Goal: Information Seeking & Learning: Learn about a topic

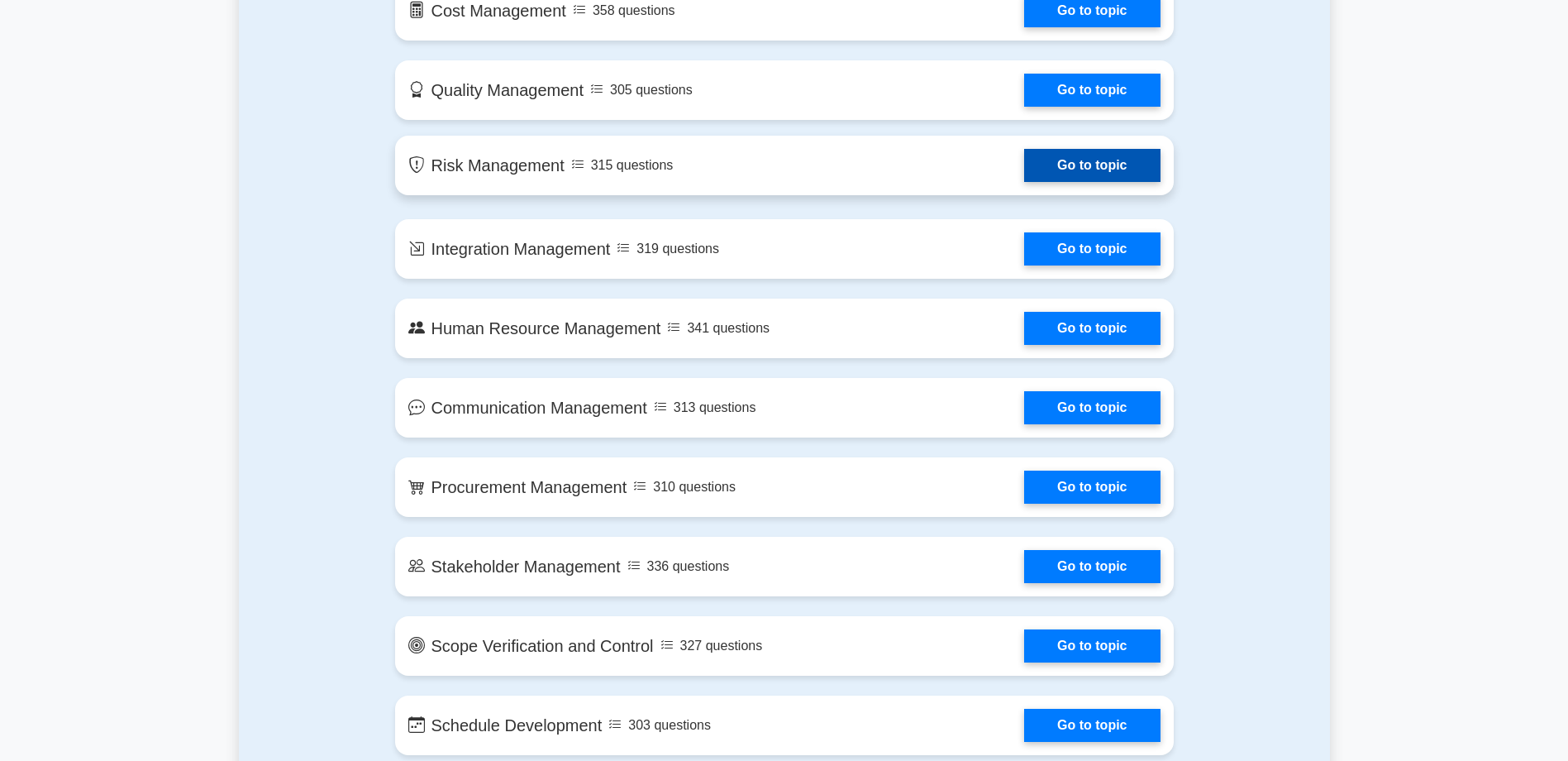
click at [1104, 168] on link "Go to topic" at bounding box center [1092, 165] width 136 height 33
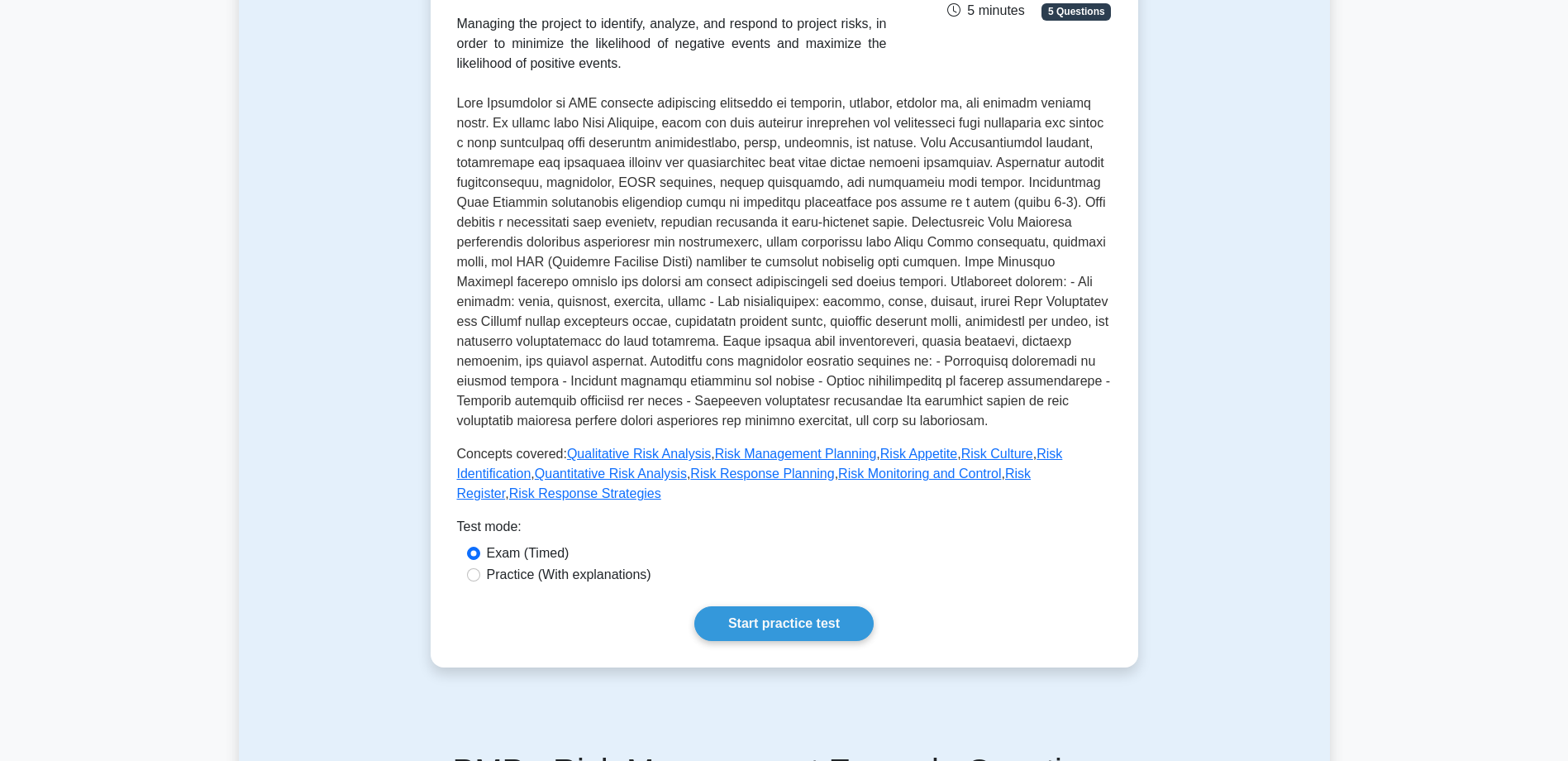
scroll to position [330, 0]
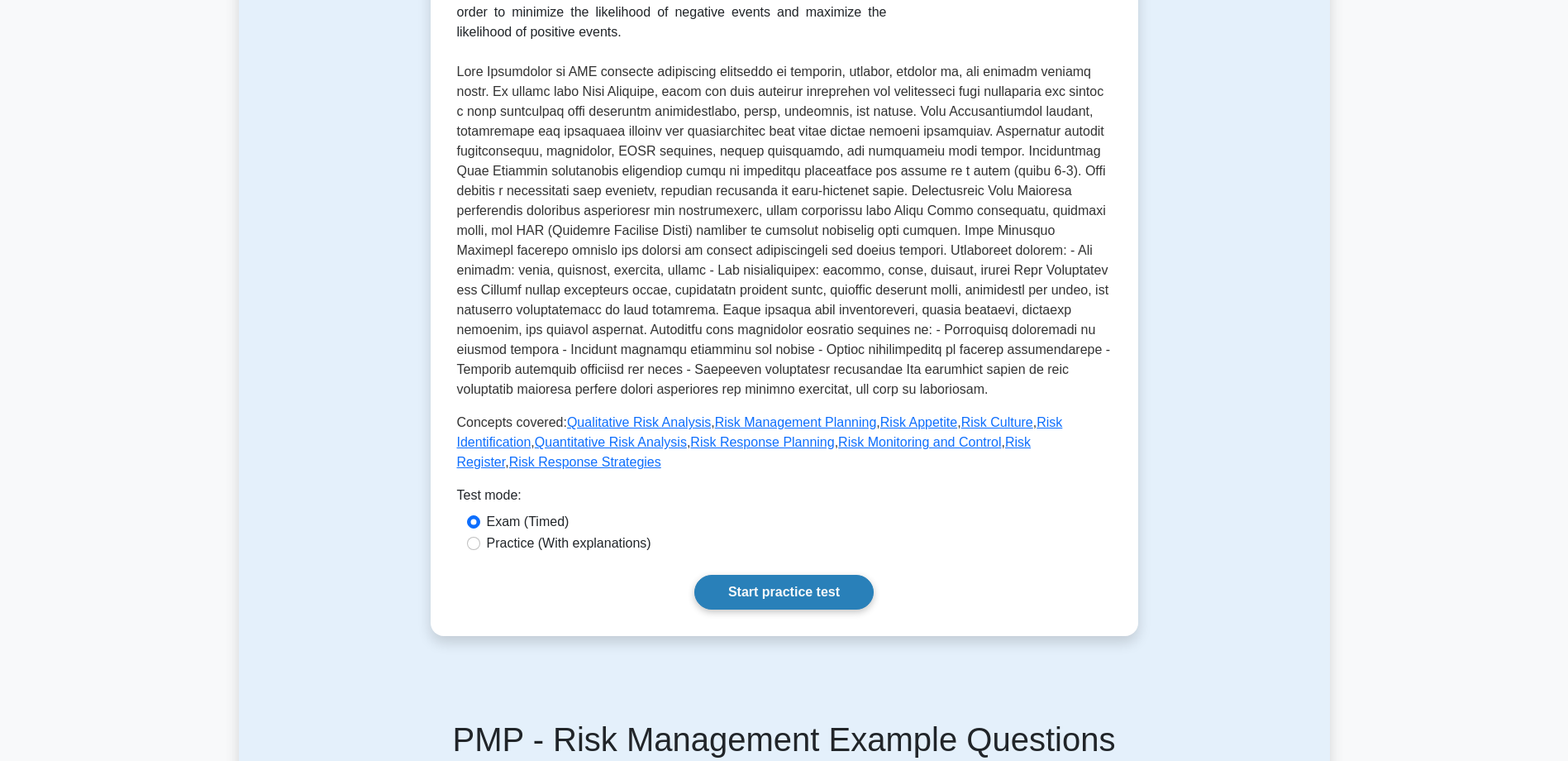
click at [798, 575] on link "Start practice test" at bounding box center [784, 592] width 179 height 35
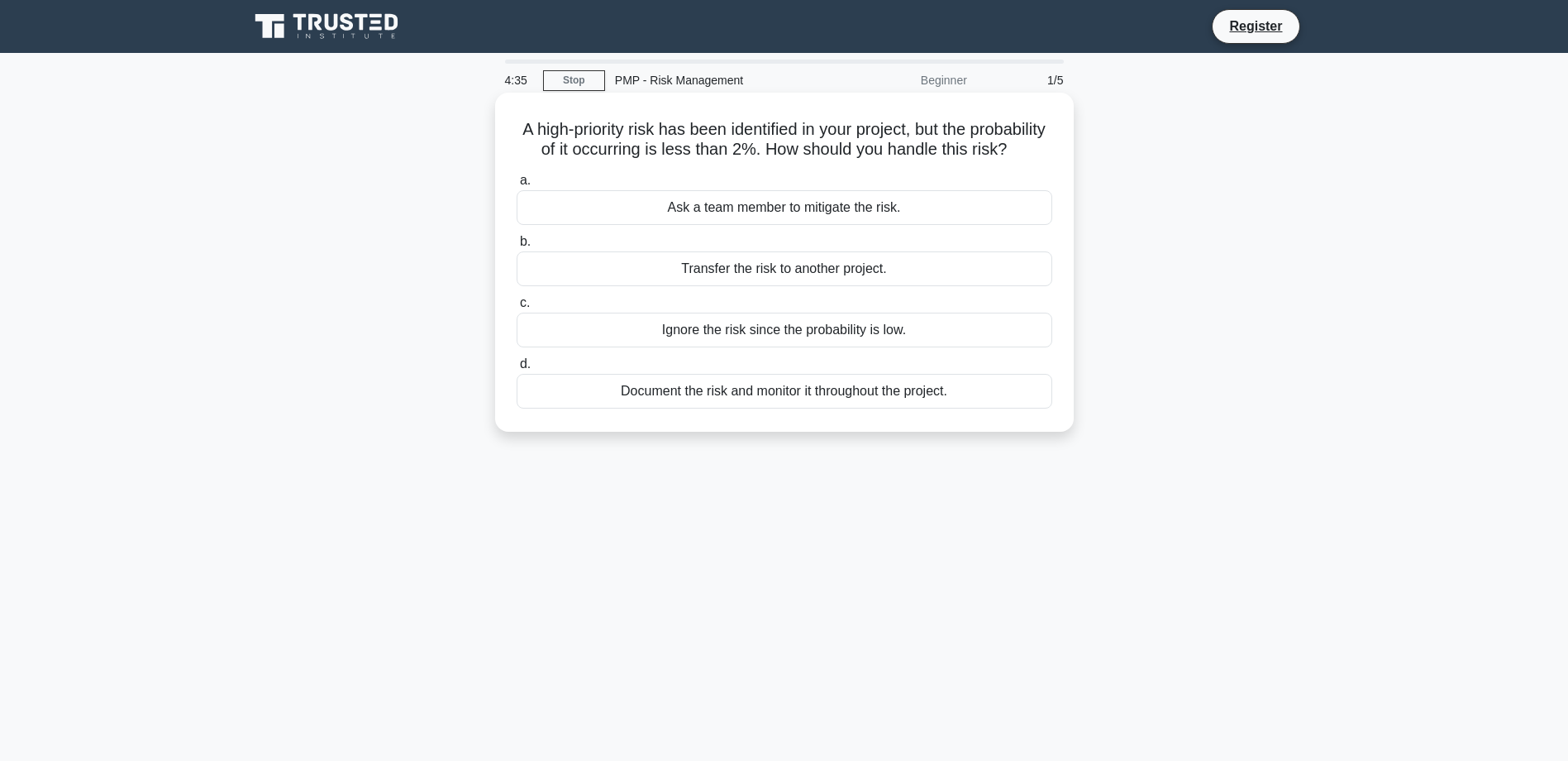
click at [692, 408] on div "Document the risk and monitor it throughout the project." at bounding box center [785, 391] width 536 height 35
click at [517, 370] on input "d. Document the risk and monitor it throughout the project." at bounding box center [517, 364] width 0 height 11
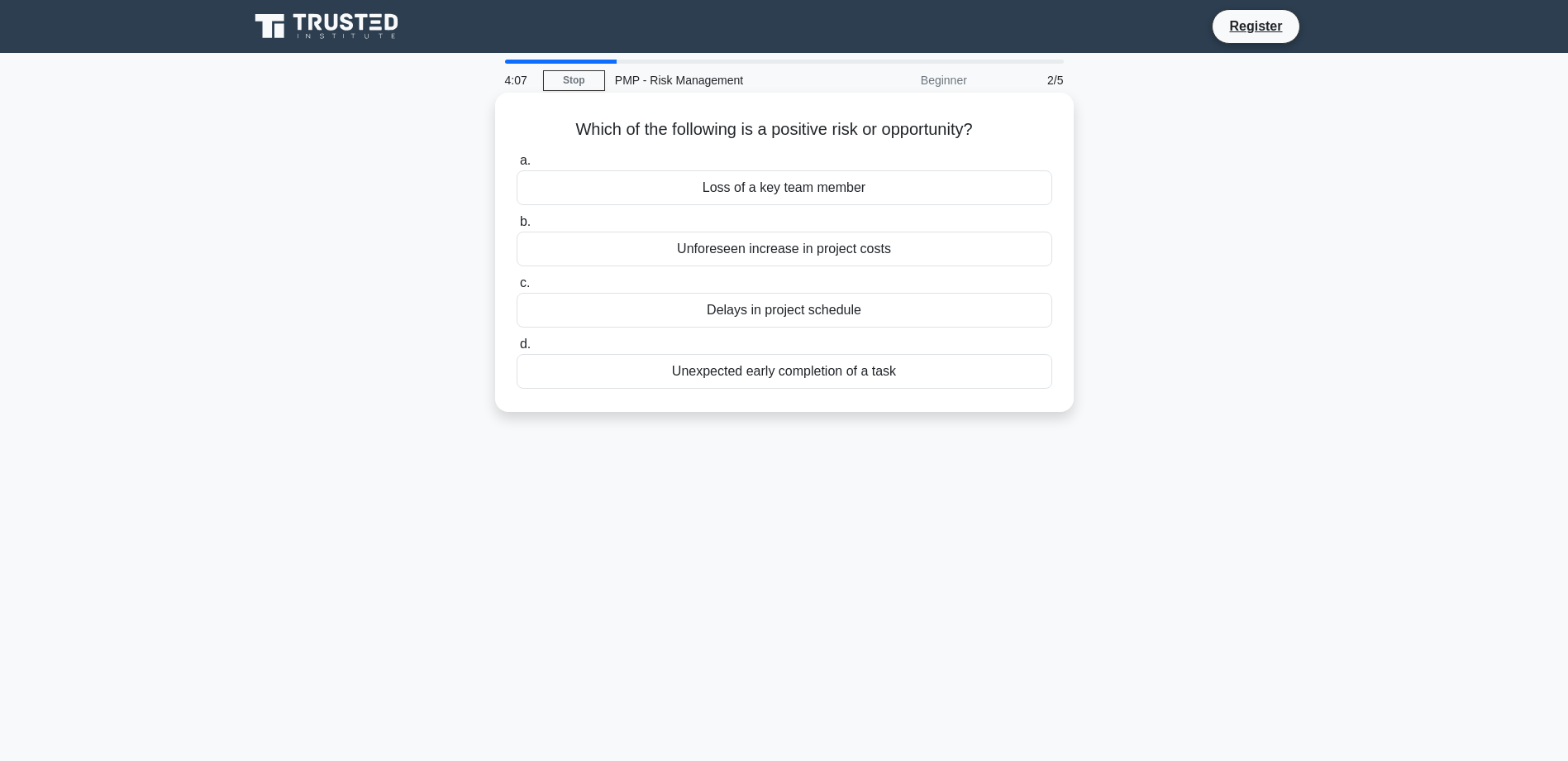
click at [822, 373] on div "Unexpected early completion of a task" at bounding box center [785, 371] width 536 height 35
click at [517, 350] on input "d. Unexpected early completion of a task" at bounding box center [517, 345] width 0 height 11
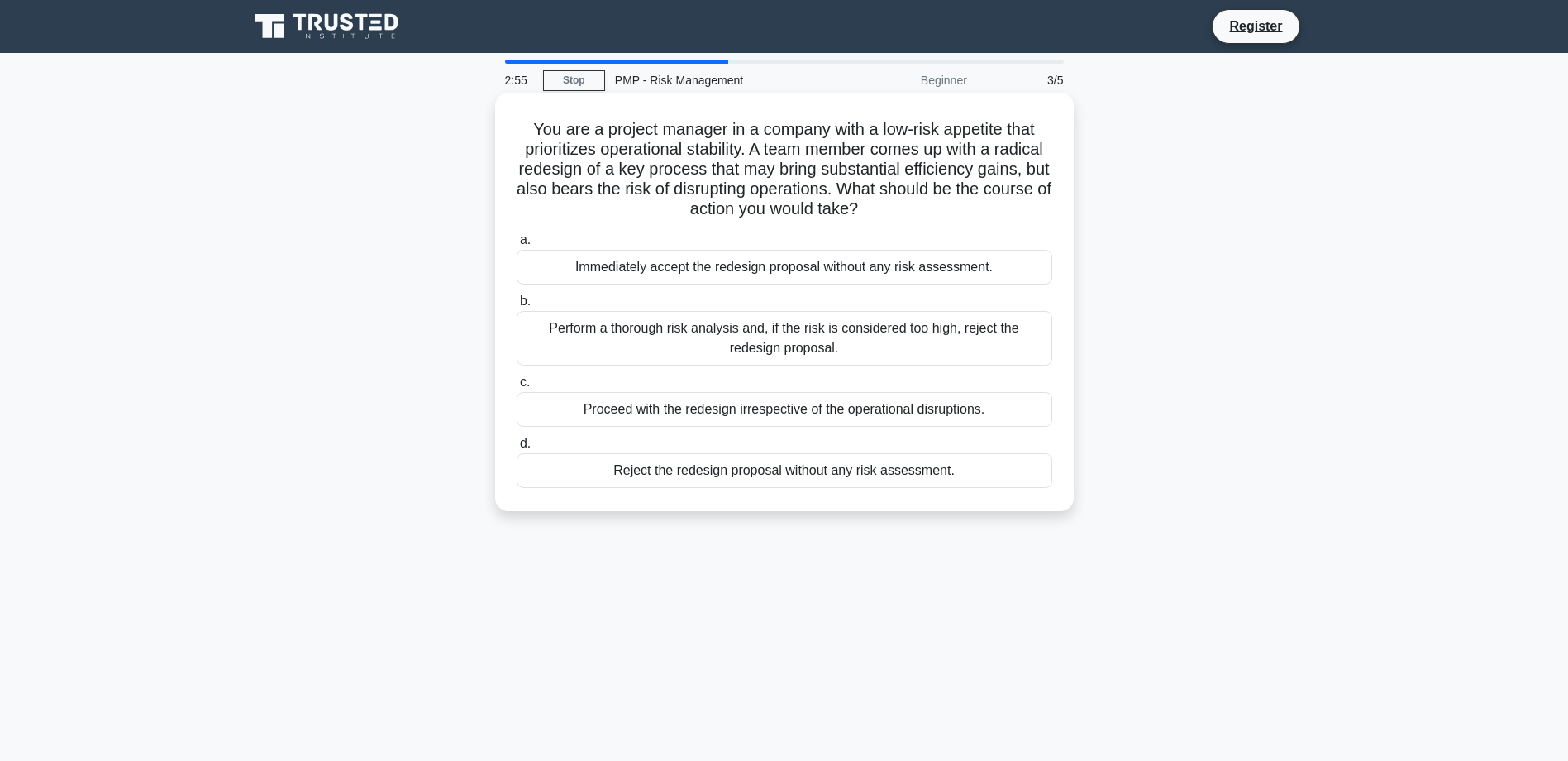
click at [757, 339] on div "Perform a thorough risk analysis and, if the risk is considered too high, rejec…" at bounding box center [785, 338] width 536 height 54
click at [517, 307] on input "b. Perform a thorough risk analysis and, if the risk is considered too high, re…" at bounding box center [517, 301] width 0 height 11
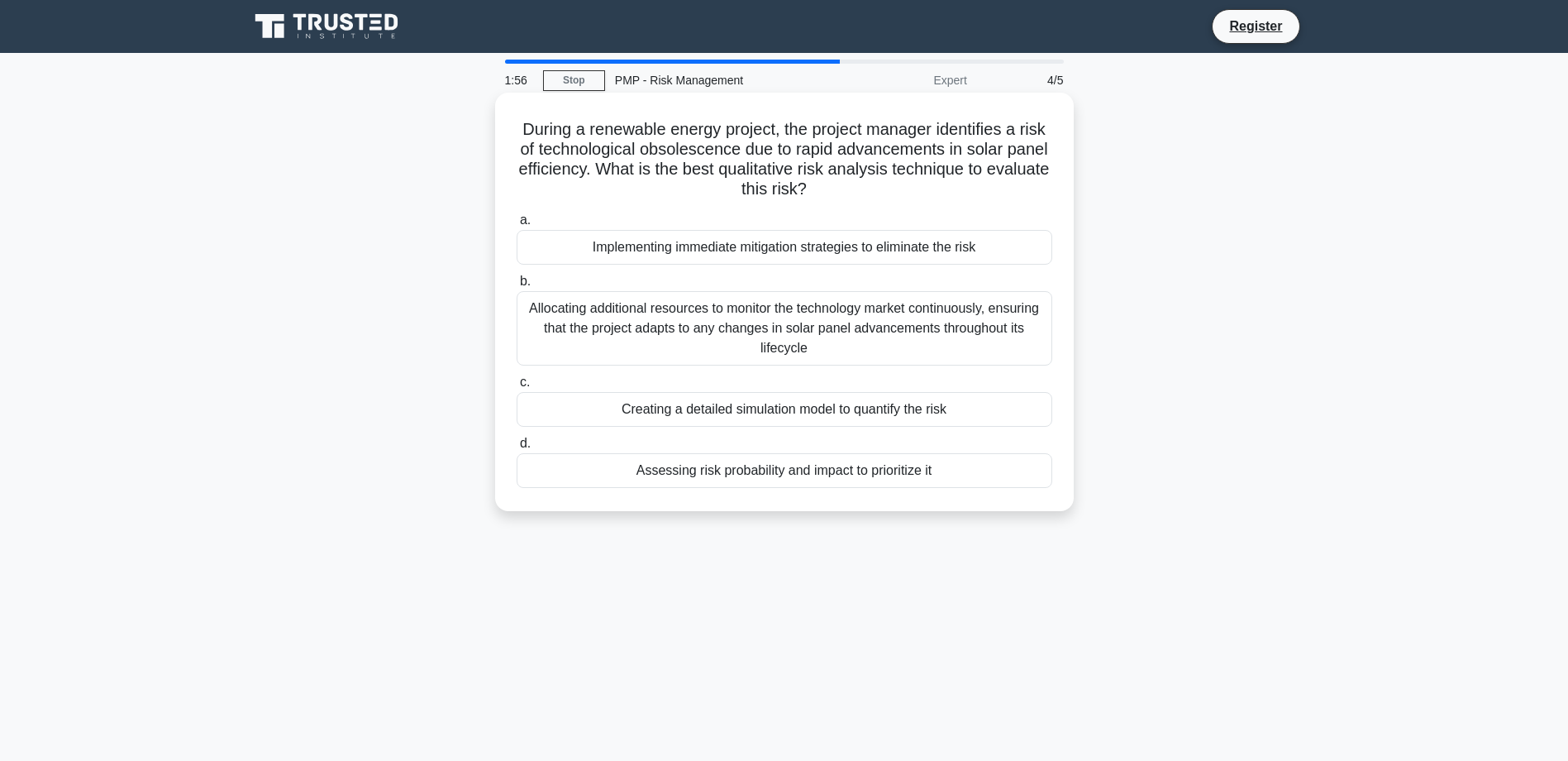
click at [801, 478] on div "Assessing risk probability and impact to prioritize it" at bounding box center [785, 470] width 536 height 35
click at [517, 449] on input "d. Assessing risk probability and impact to prioritize it" at bounding box center [517, 444] width 0 height 11
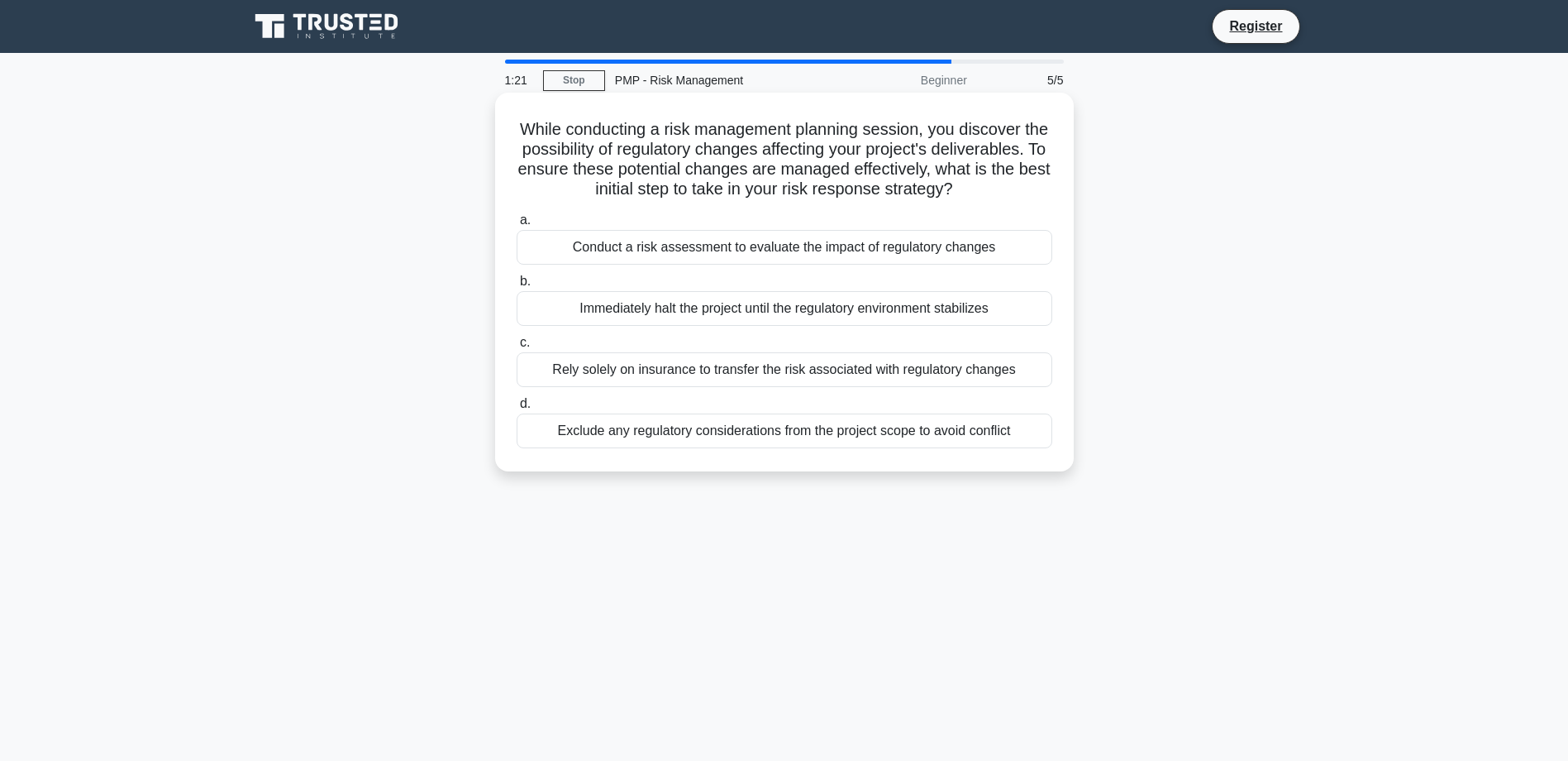
click at [746, 264] on div "Conduct a risk assessment to evaluate the impact of regulatory changes" at bounding box center [785, 247] width 536 height 35
click at [517, 226] on input "a. Conduct a risk assessment to evaluate the impact of regulatory changes" at bounding box center [517, 221] width 0 height 11
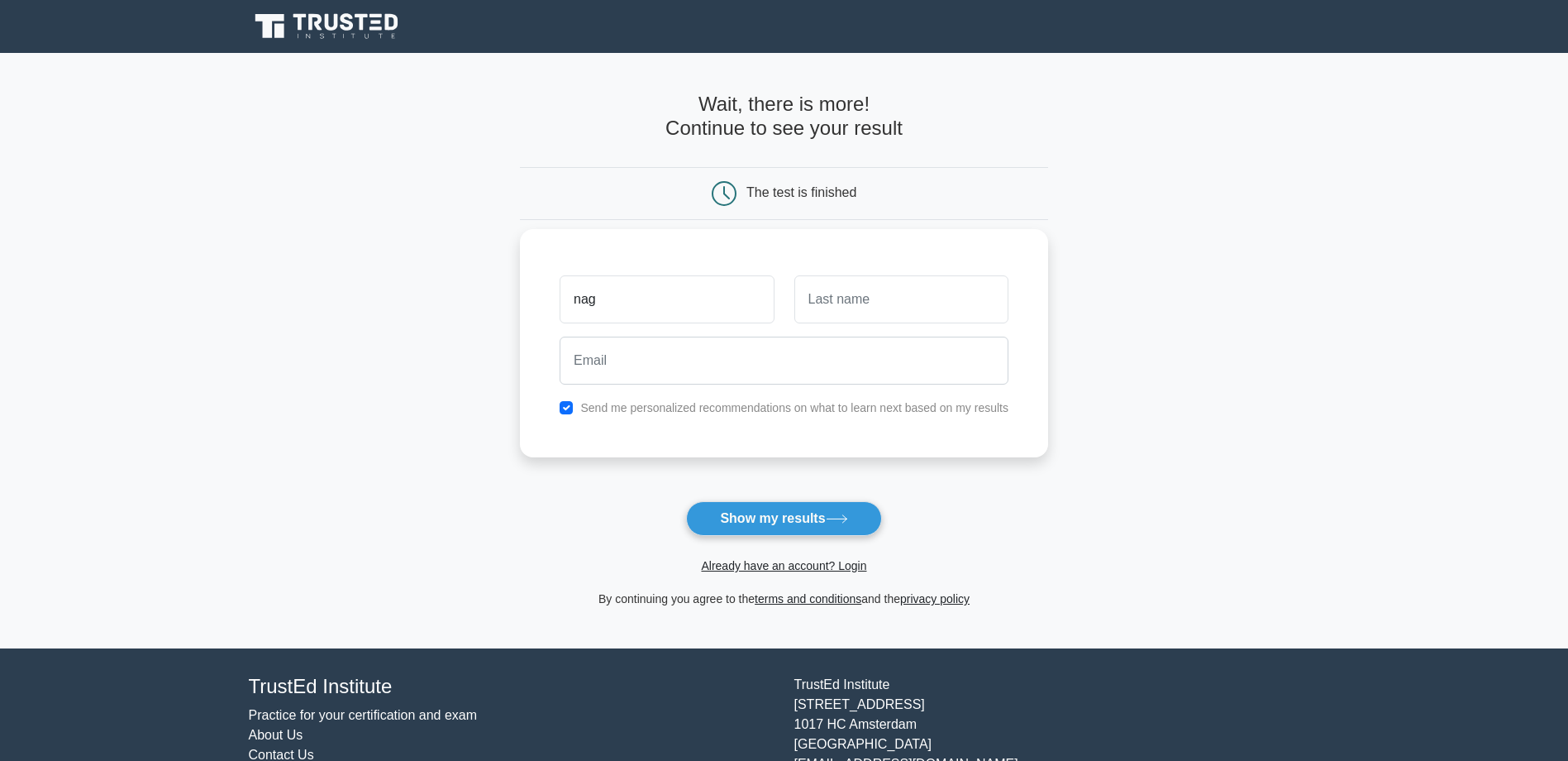
type input "nag"
click at [827, 291] on input "text" at bounding box center [902, 299] width 214 height 48
type input "bhag"
click at [606, 366] on input "email" at bounding box center [784, 361] width 449 height 48
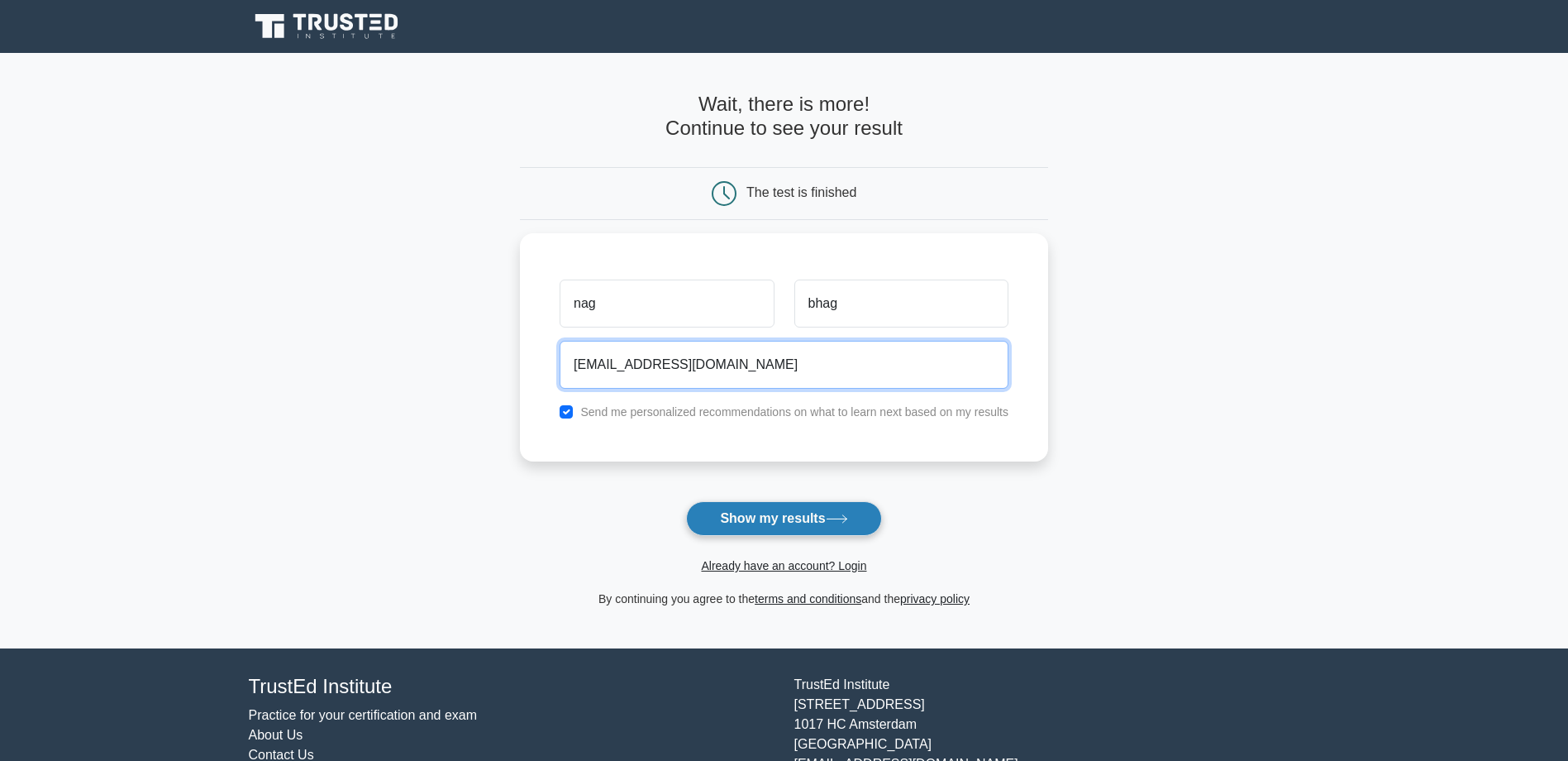
type input "[EMAIL_ADDRESS][DOMAIN_NAME]"
click at [796, 508] on button "Show my results" at bounding box center [784, 518] width 196 height 35
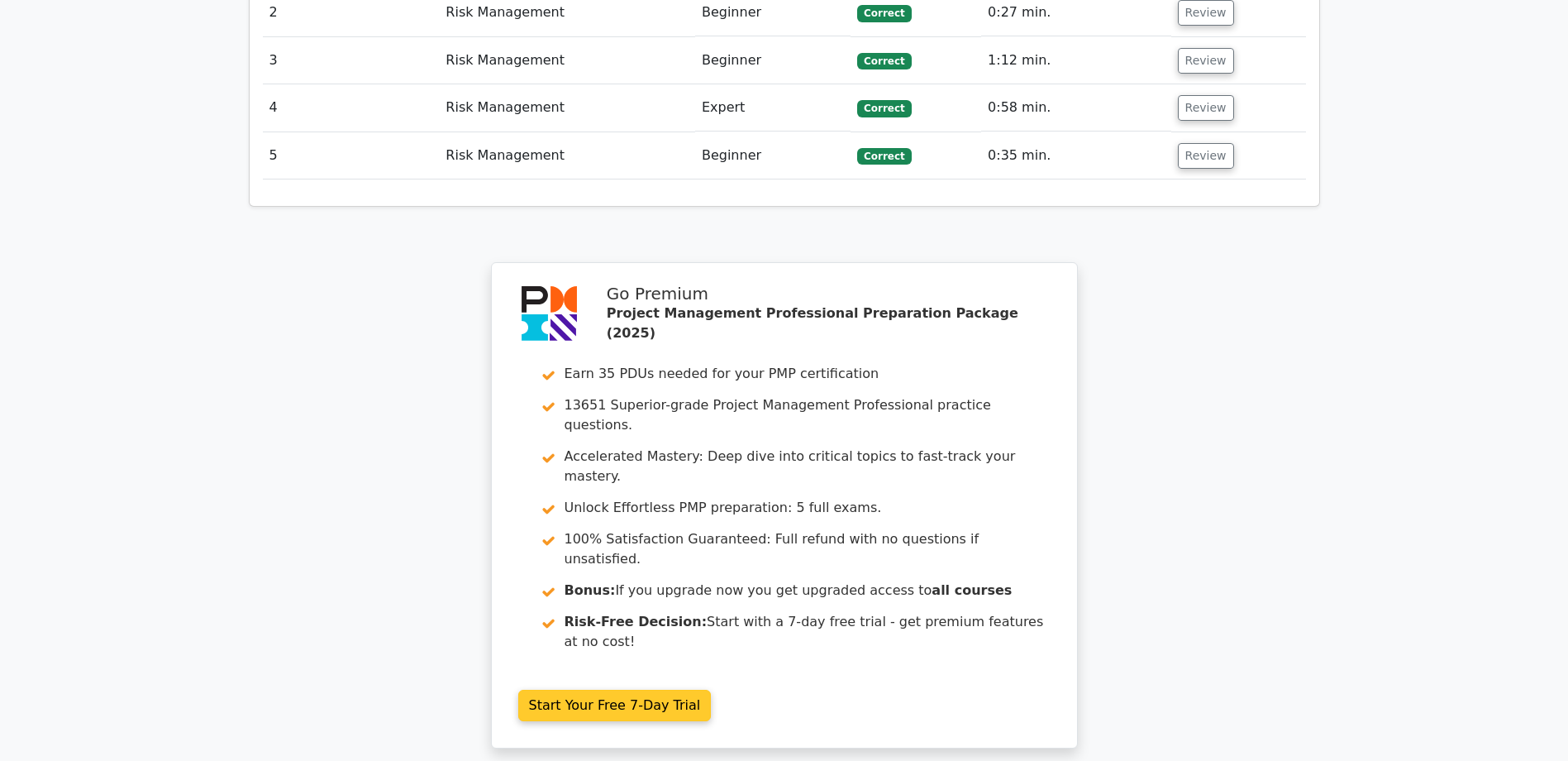
scroll to position [2278, 0]
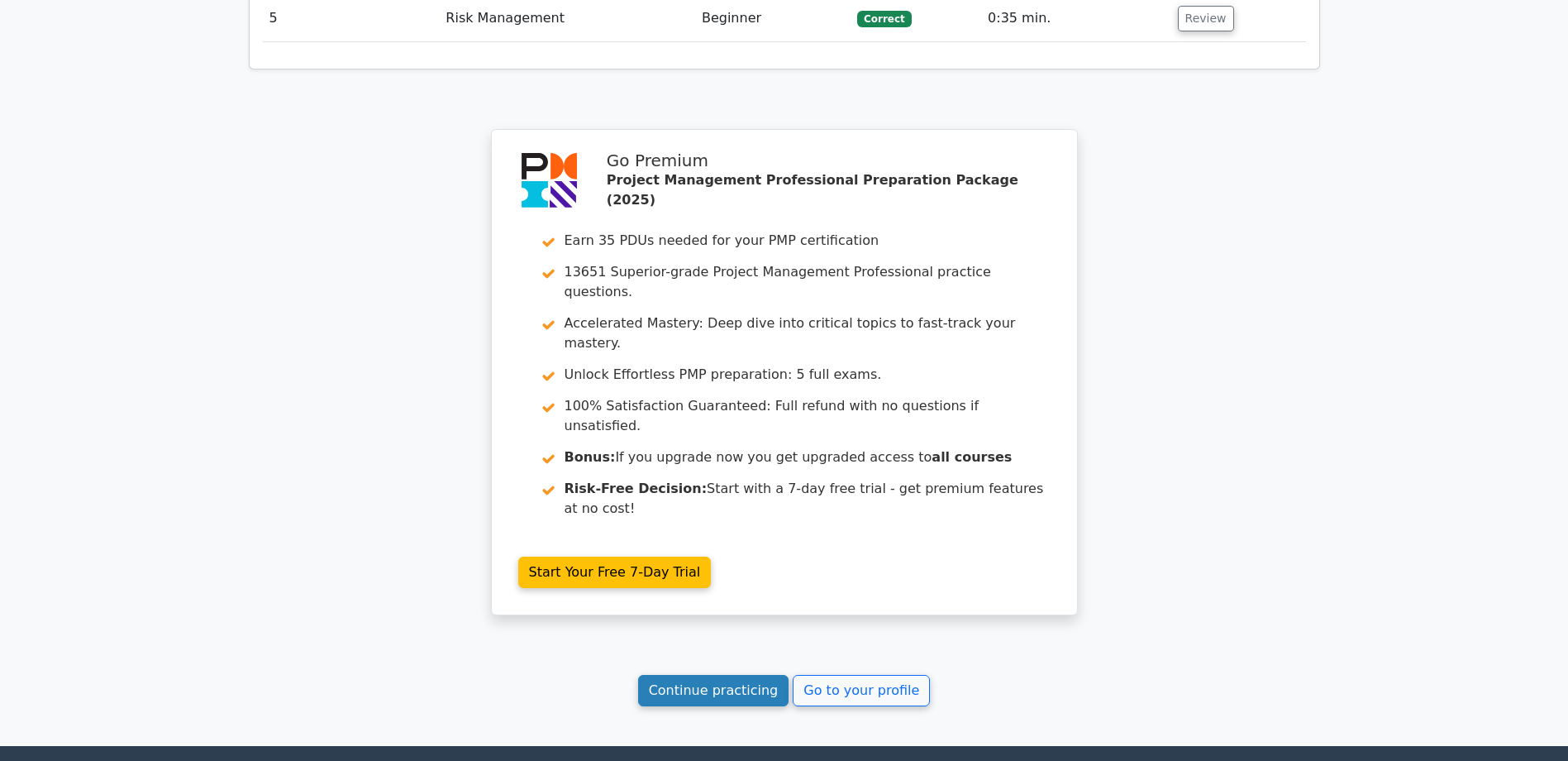
click at [716, 675] on link "Continue practicing" at bounding box center [713, 690] width 151 height 31
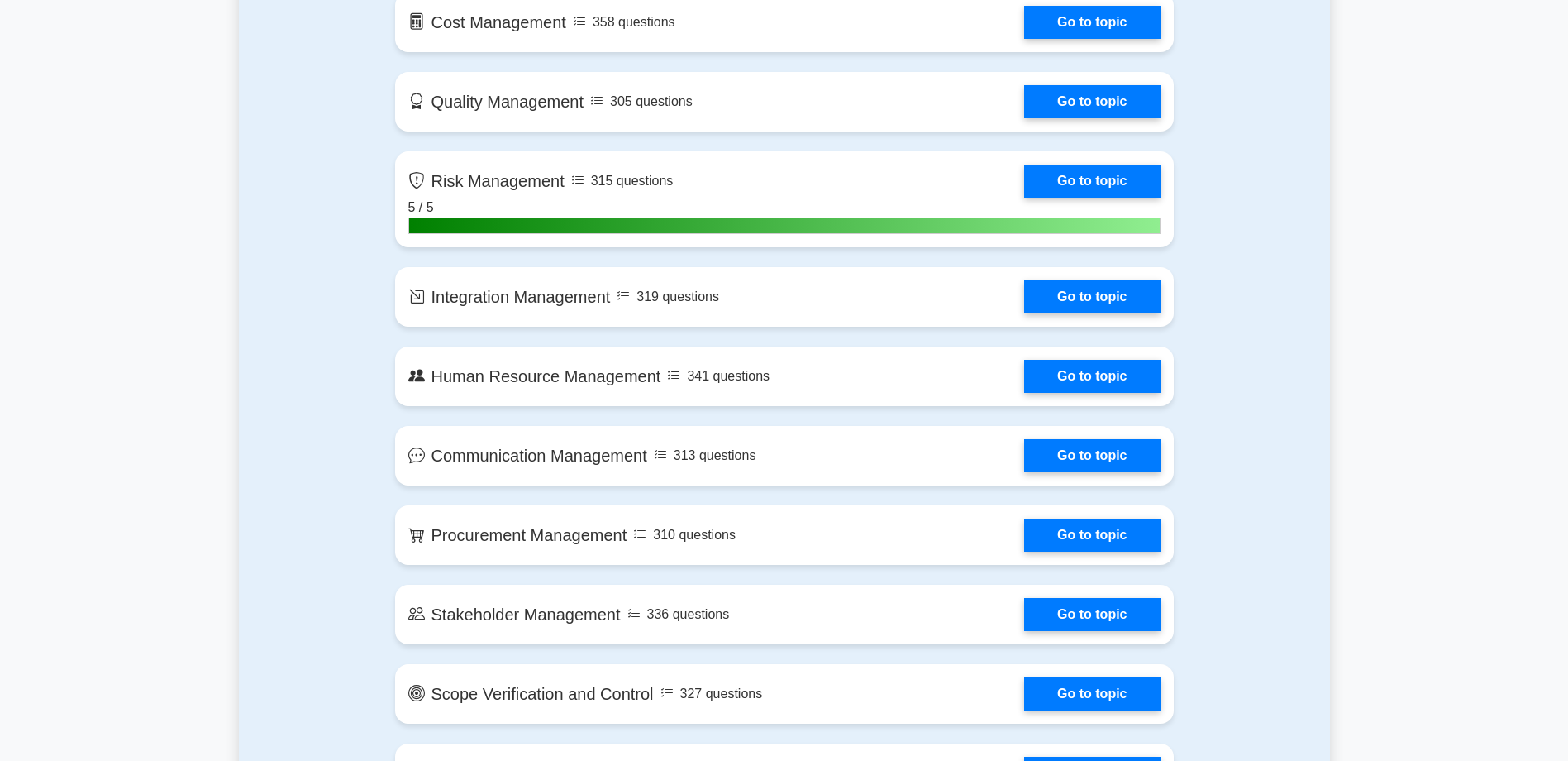
scroll to position [1406, 0]
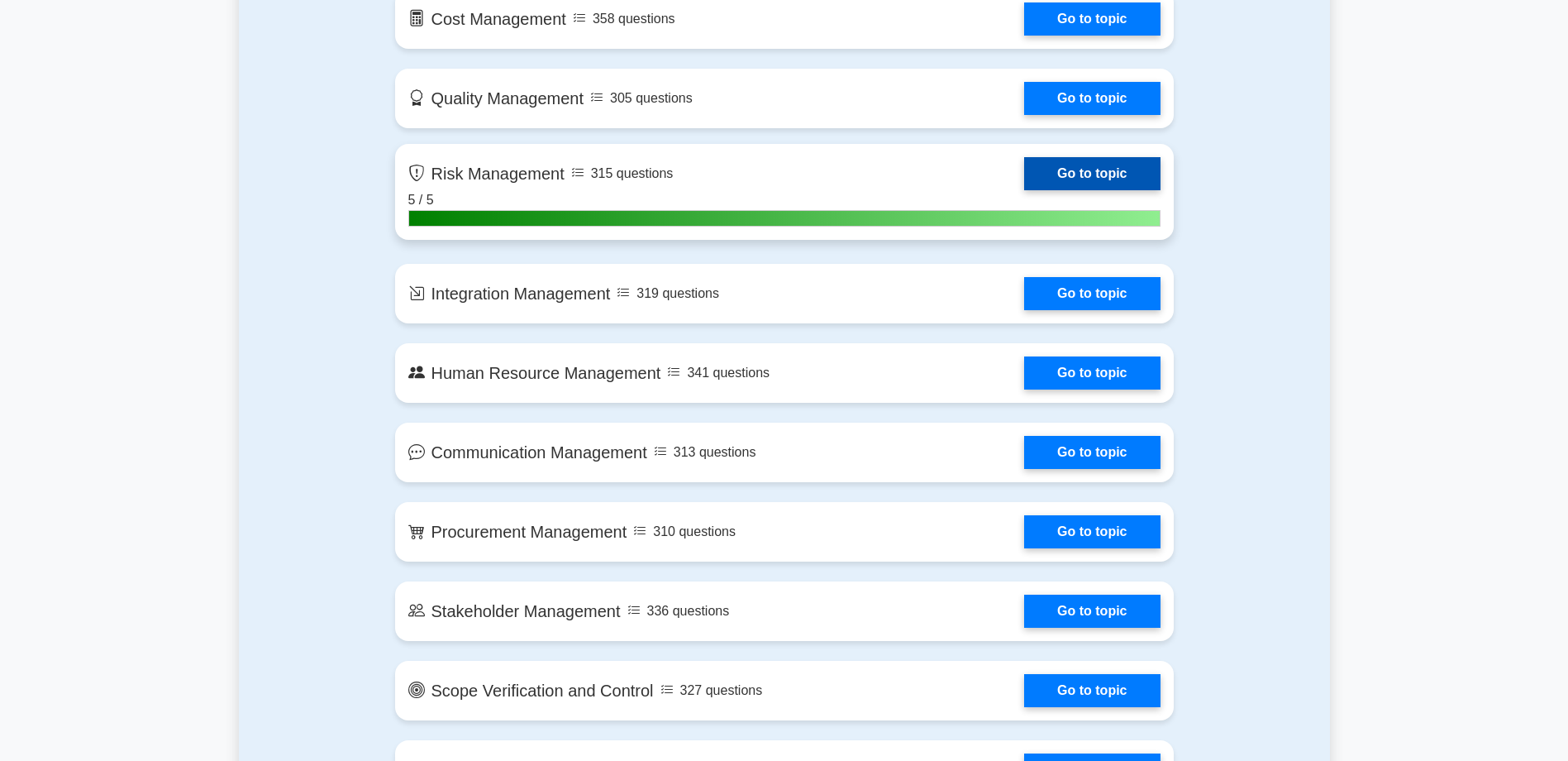
click at [1095, 173] on link "Go to topic" at bounding box center [1092, 173] width 136 height 33
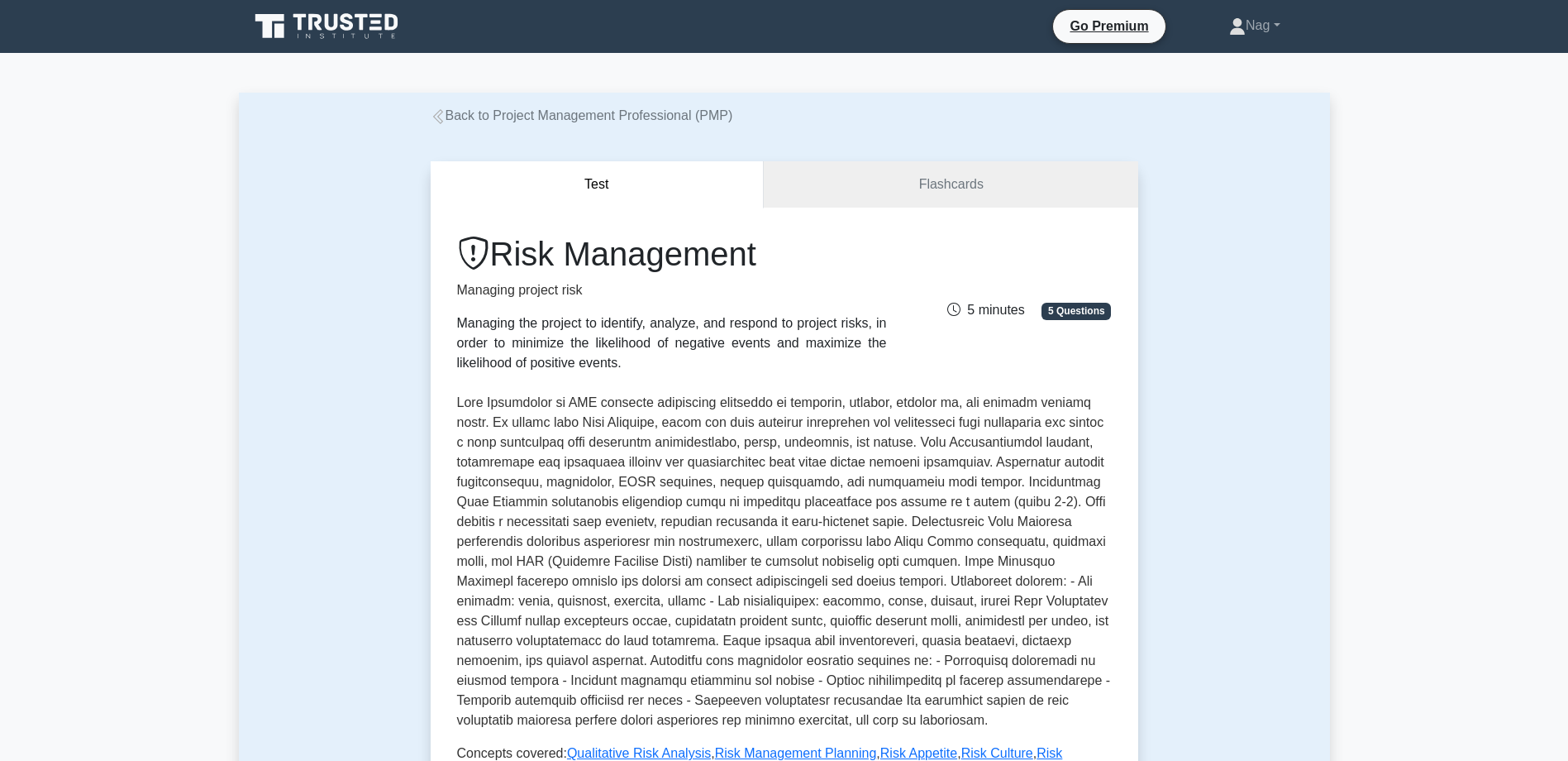
scroll to position [662, 0]
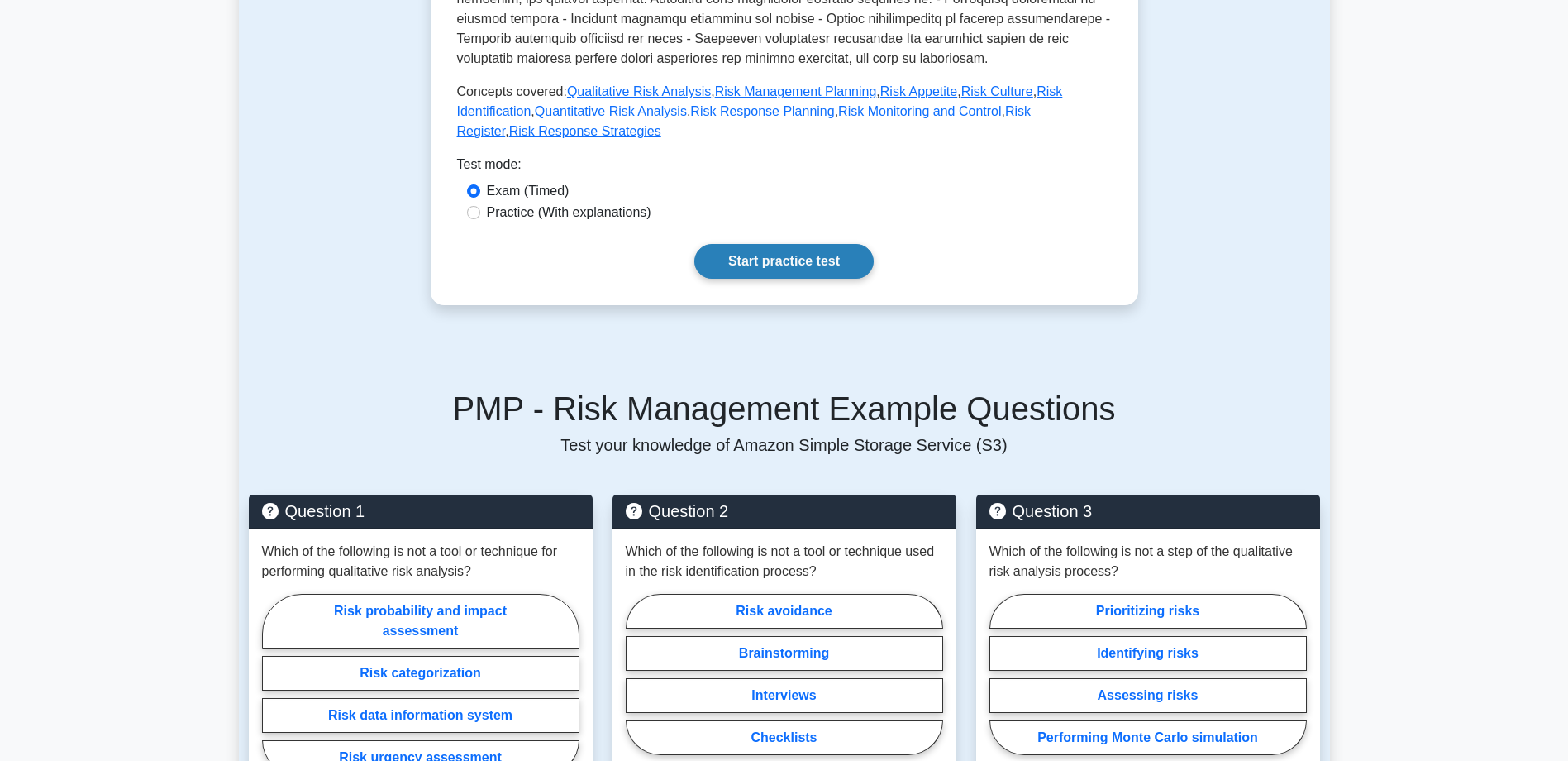
click at [812, 244] on link "Start practice test" at bounding box center [784, 261] width 179 height 35
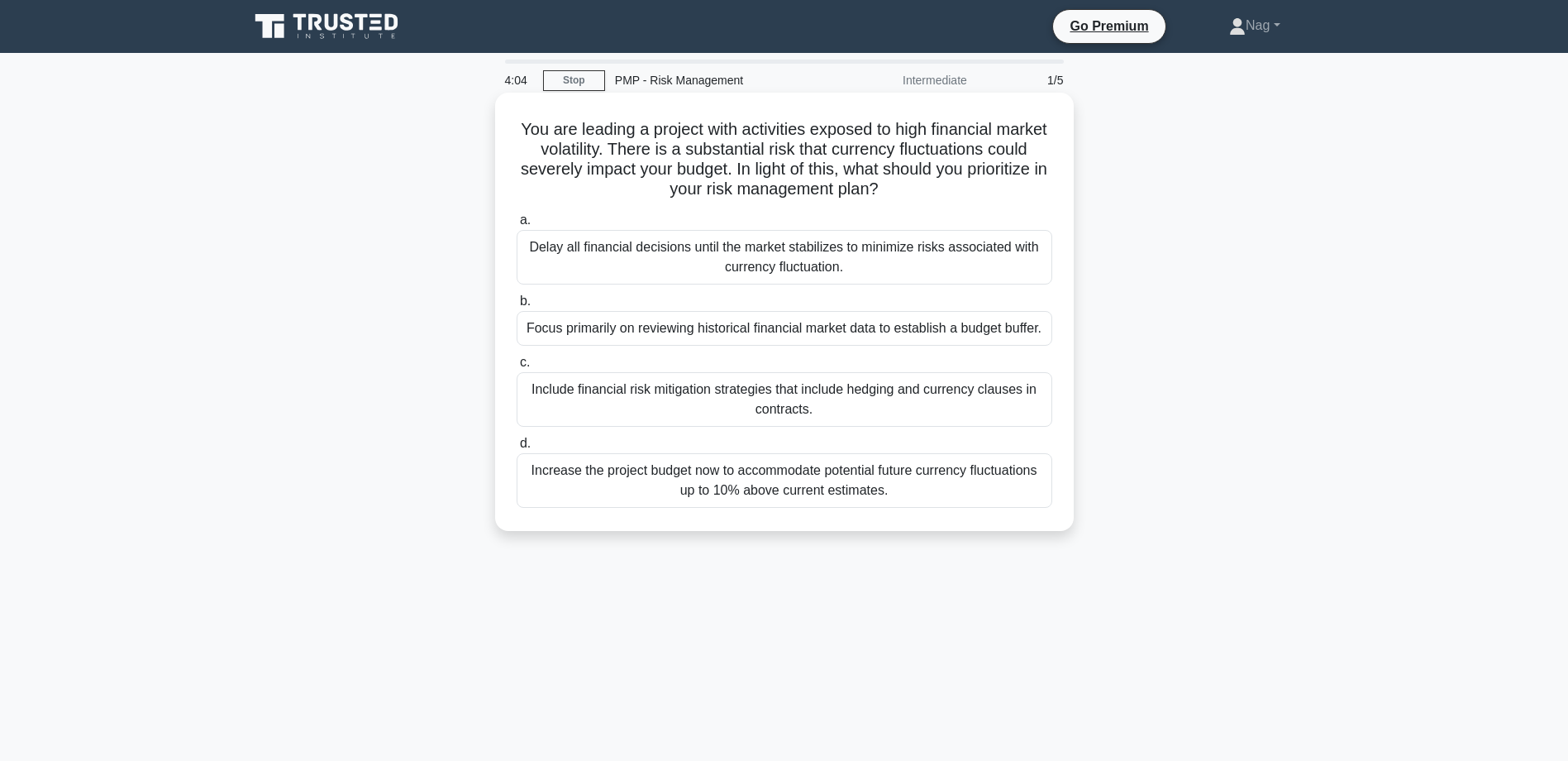
click at [776, 405] on div "Include financial risk mitigation strategies that include hedging and currency …" at bounding box center [785, 399] width 536 height 54
click at [517, 368] on input "c. Include financial risk mitigation strategies that include hedging and curren…" at bounding box center [517, 363] width 0 height 11
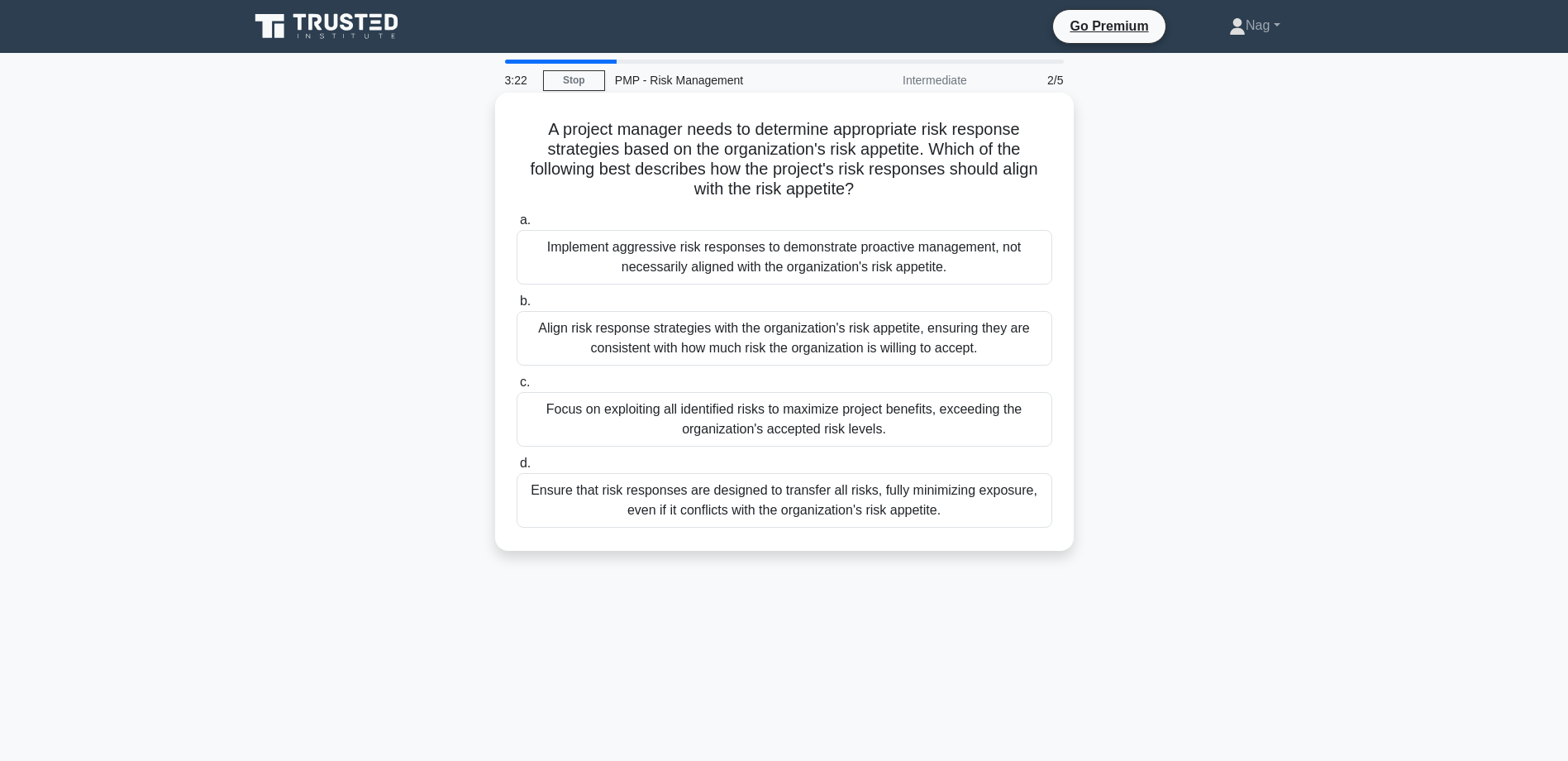
click at [782, 331] on div "Align risk response strategies with the organization's risk appetite, ensuring …" at bounding box center [785, 338] width 536 height 54
click at [517, 307] on input "b. Align risk response strategies with the organization's risk appetite, ensuri…" at bounding box center [517, 301] width 0 height 11
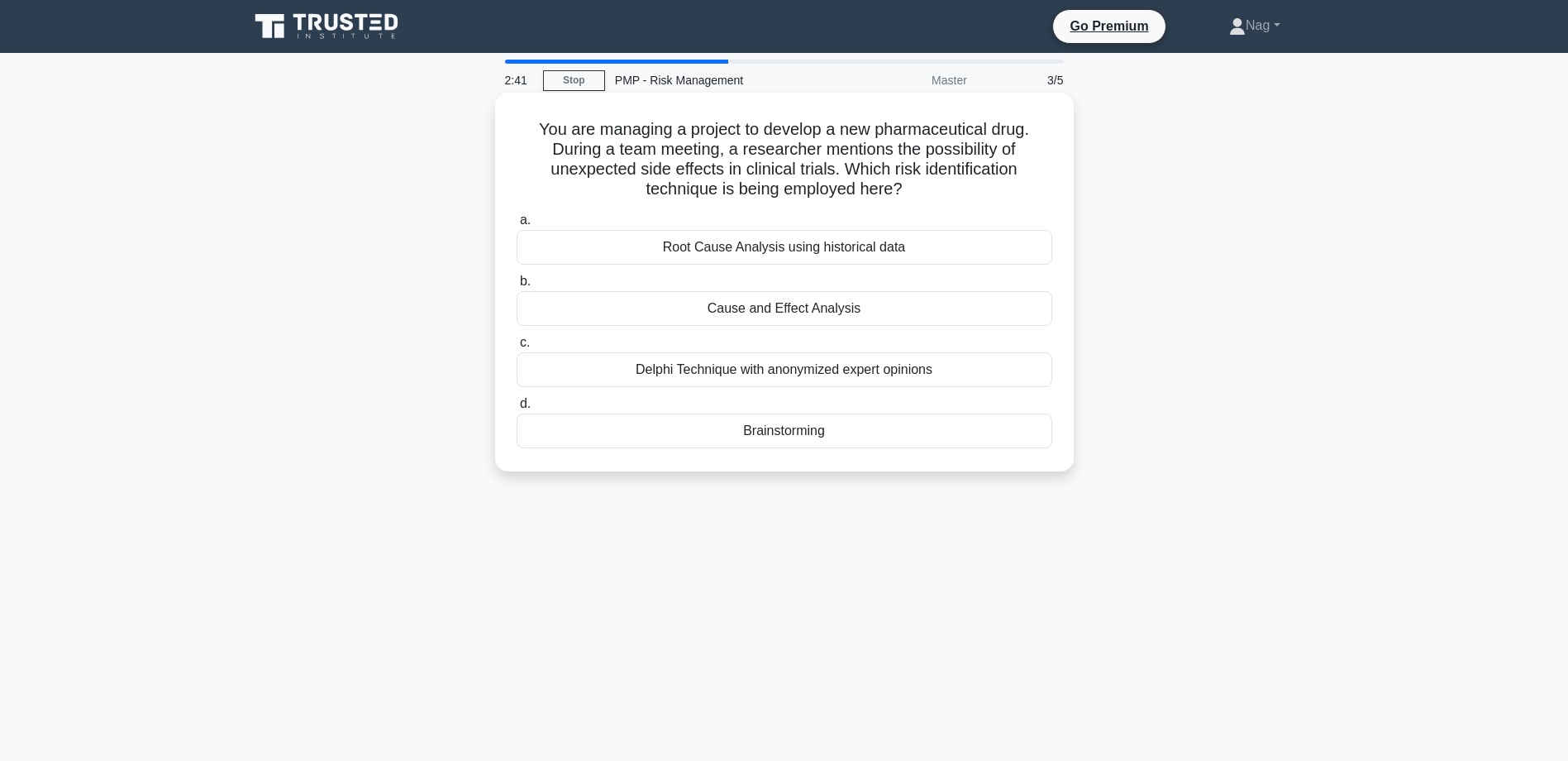
click at [767, 316] on div "Cause and Effect Analysis" at bounding box center [785, 308] width 536 height 35
click at [517, 287] on input "b. Cause and Effect Analysis" at bounding box center [517, 281] width 0 height 11
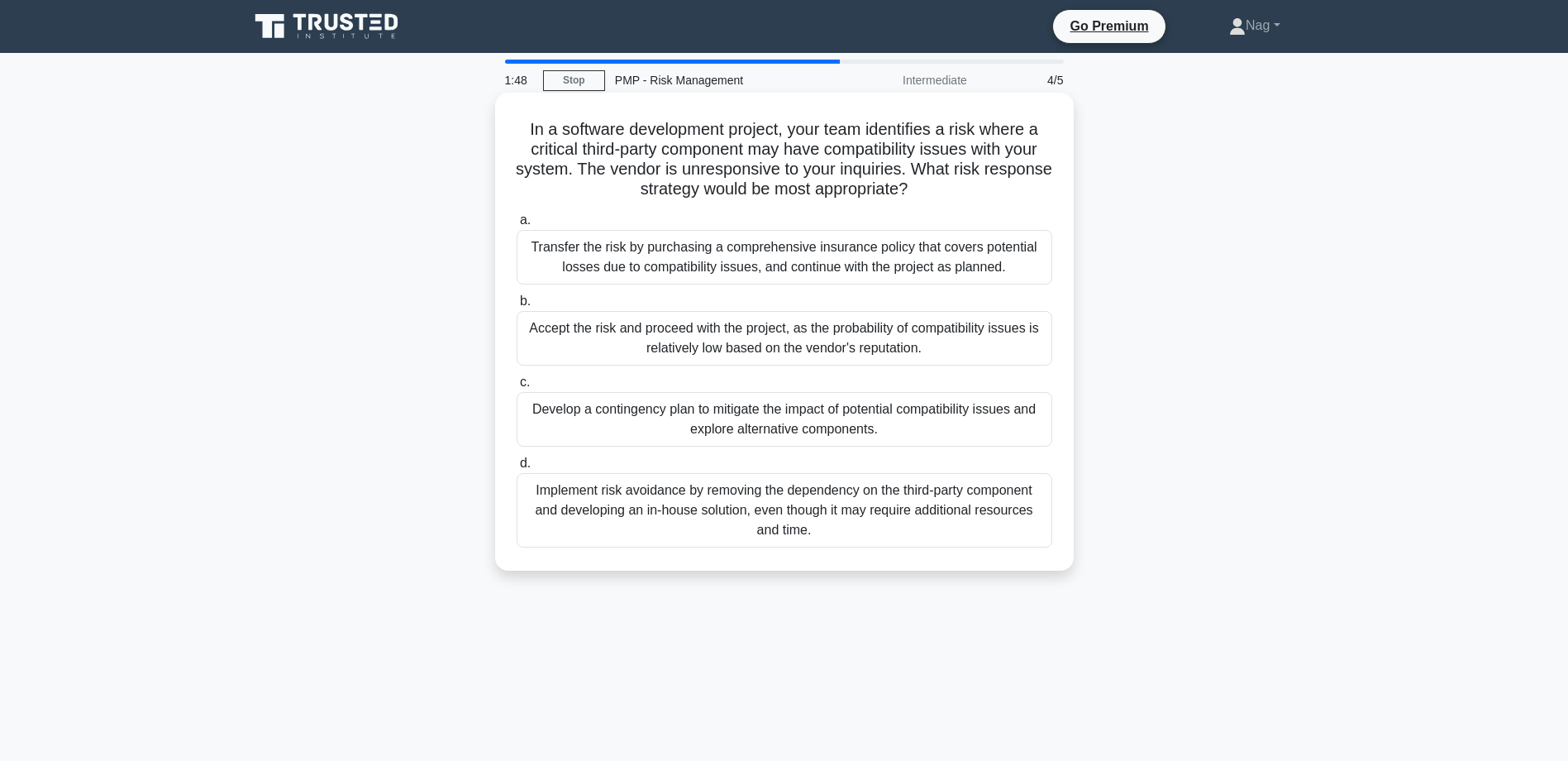
click at [725, 264] on div "Transfer the risk by purchasing a comprehensive insurance policy that covers po…" at bounding box center [785, 256] width 536 height 54
click at [517, 226] on input "a. Transfer the risk by purchasing a comprehensive insurance policy that covers…" at bounding box center [517, 221] width 0 height 11
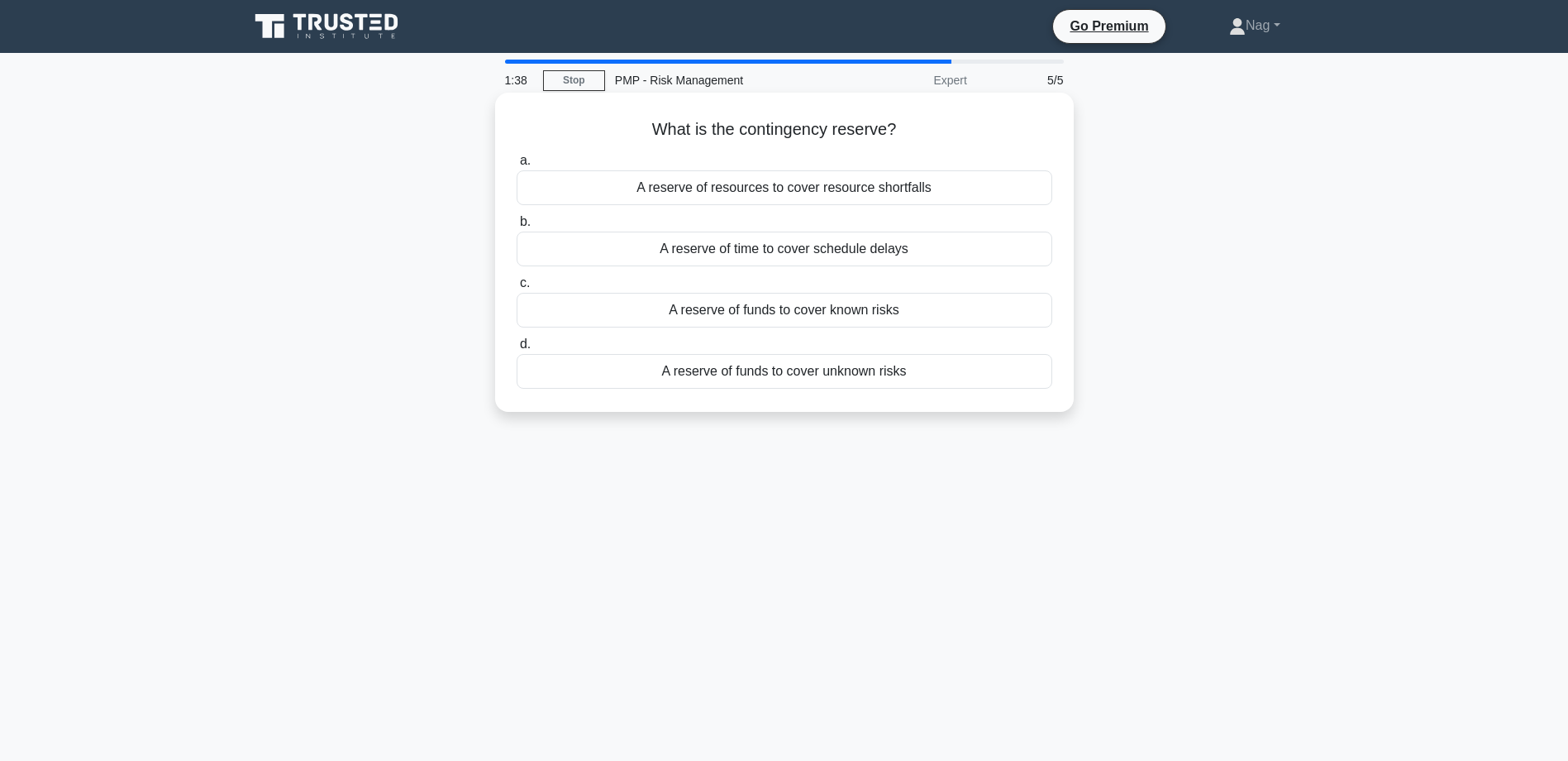
click at [775, 316] on div "A reserve of funds to cover known risks" at bounding box center [785, 310] width 536 height 35
click at [517, 289] on input "c. A reserve of funds to cover known risks" at bounding box center [517, 283] width 0 height 11
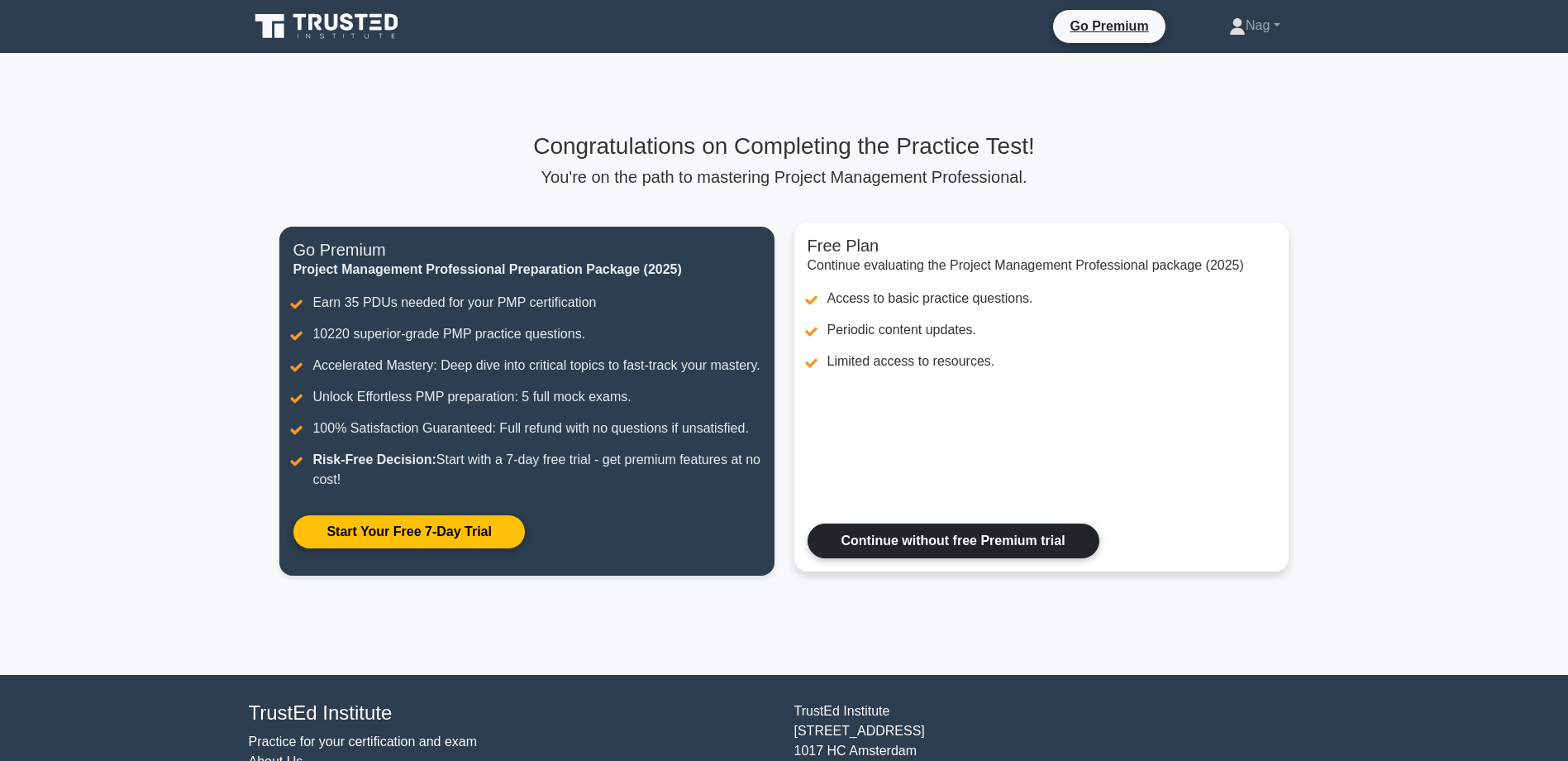
click at [907, 555] on link "Continue without free Premium trial" at bounding box center [954, 540] width 292 height 35
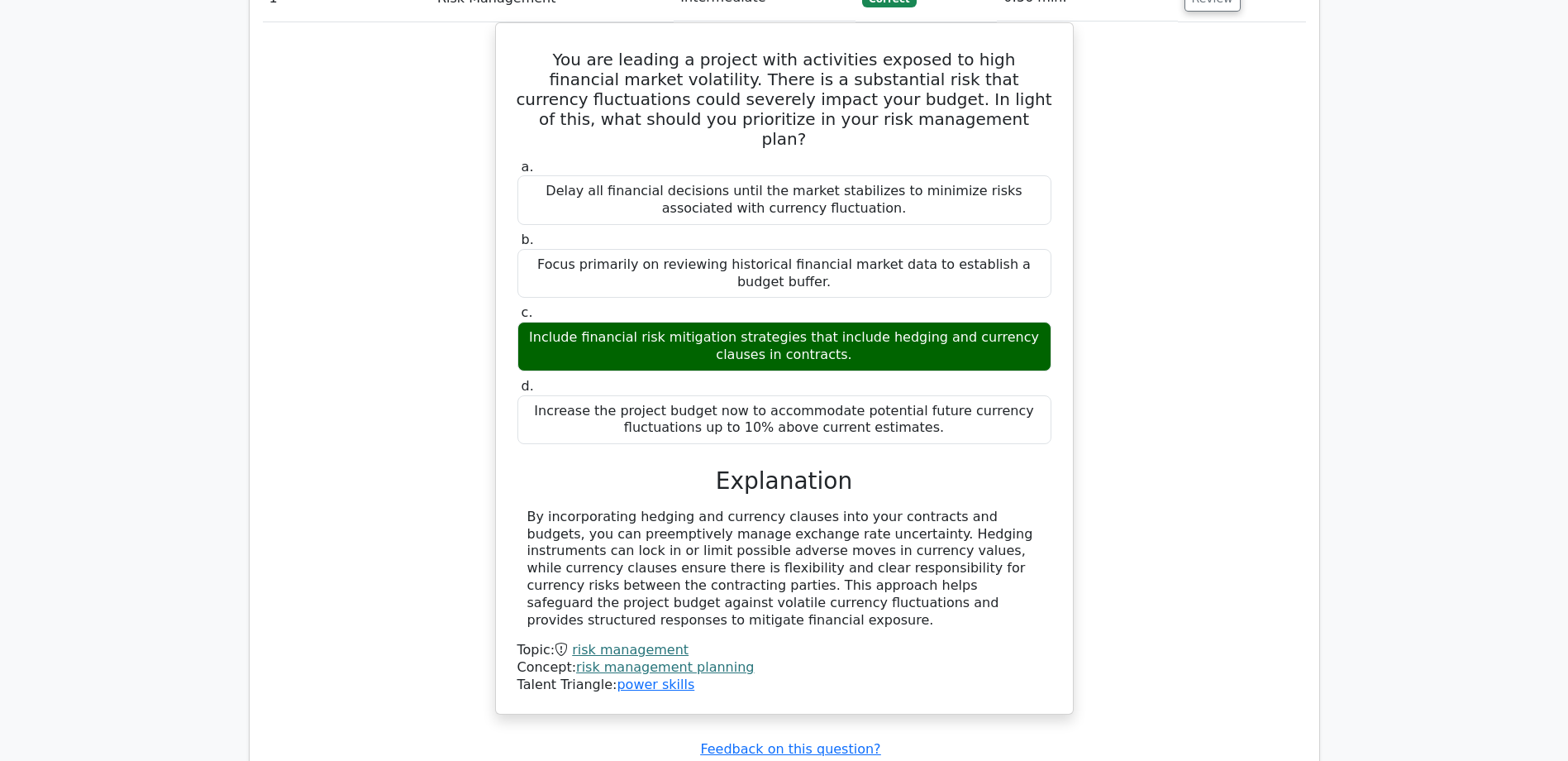
scroll to position [1489, 0]
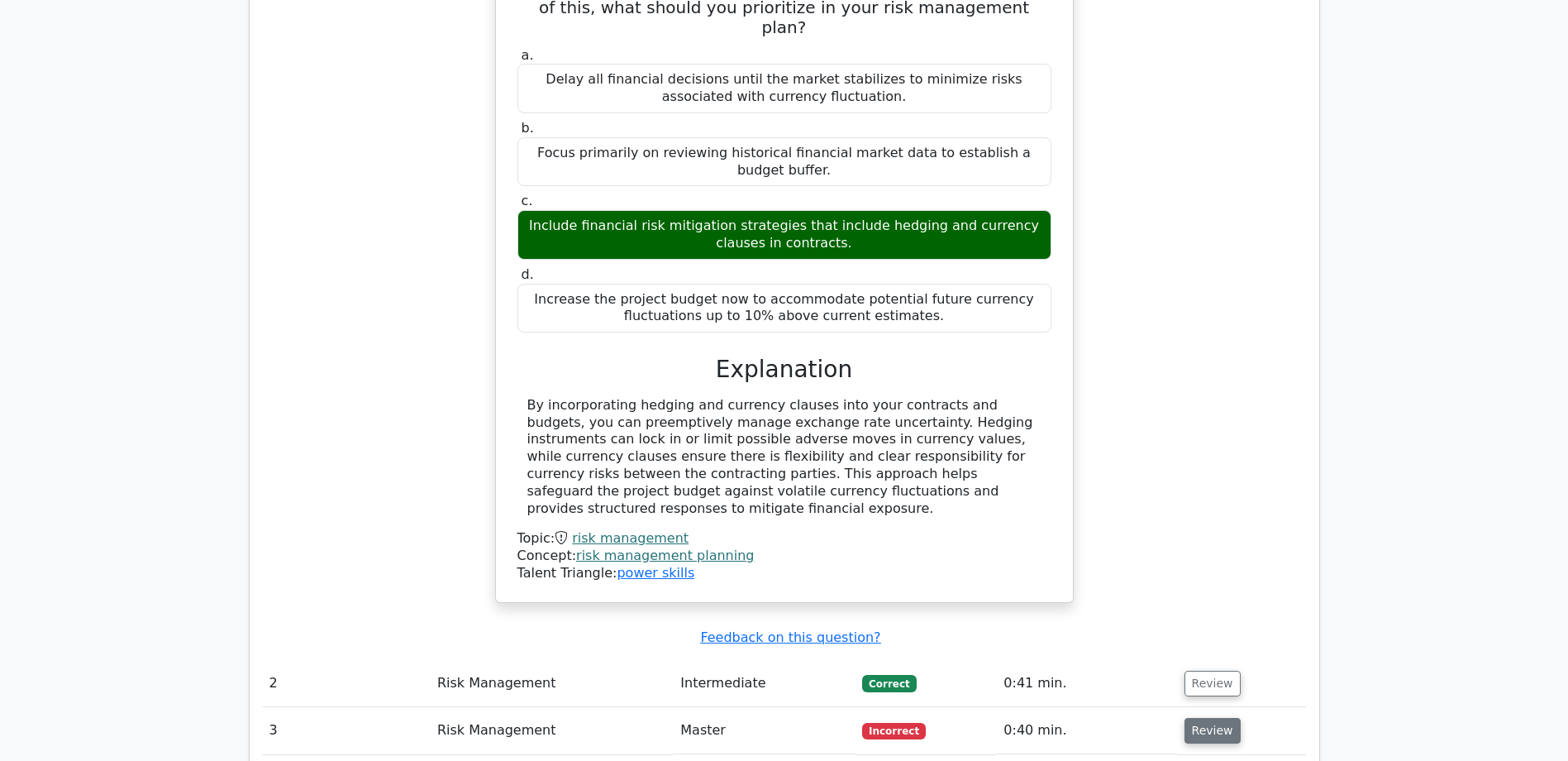
click at [1209, 718] on button "Review" at bounding box center [1213, 731] width 56 height 26
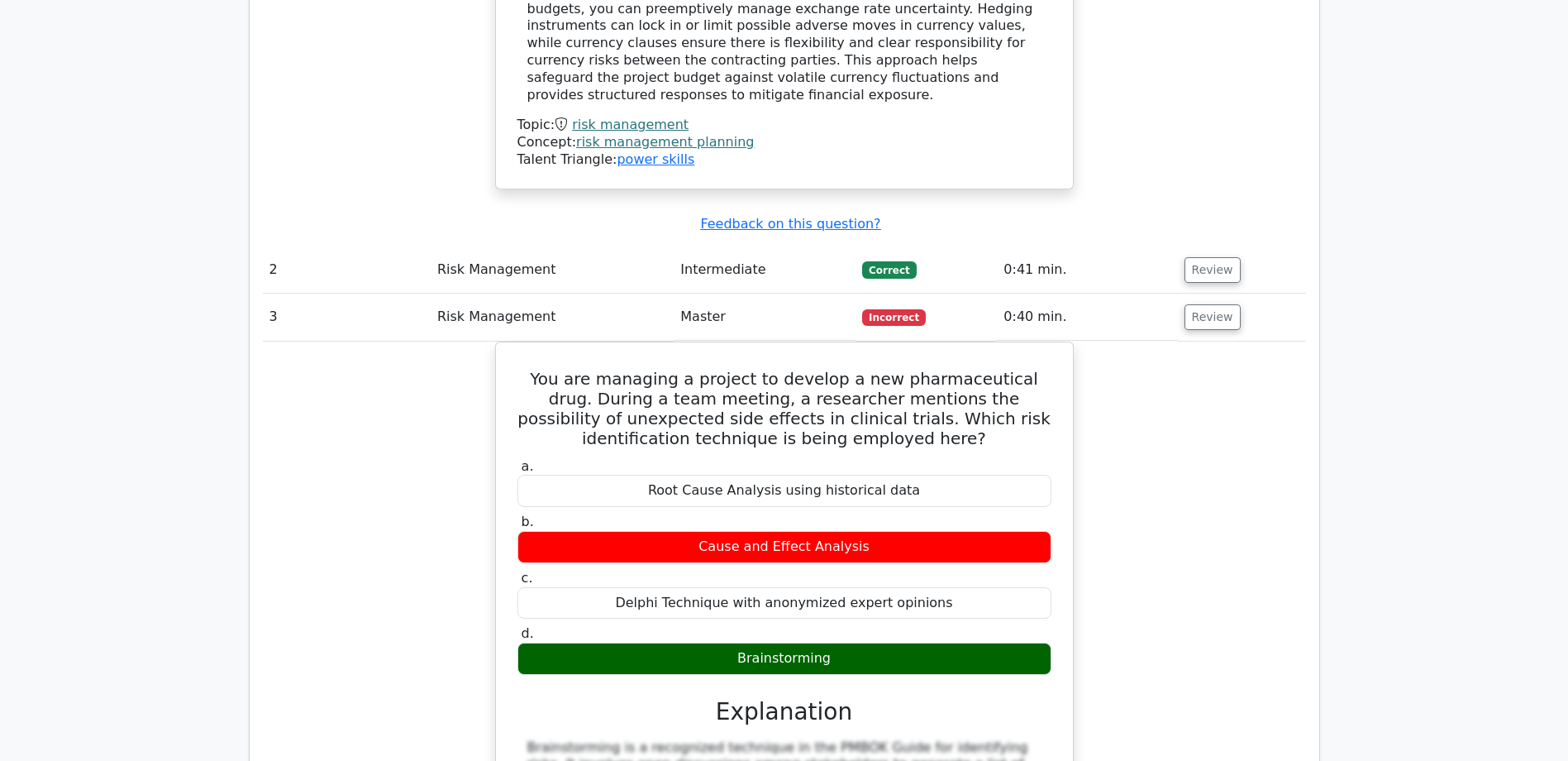
scroll to position [2233, 0]
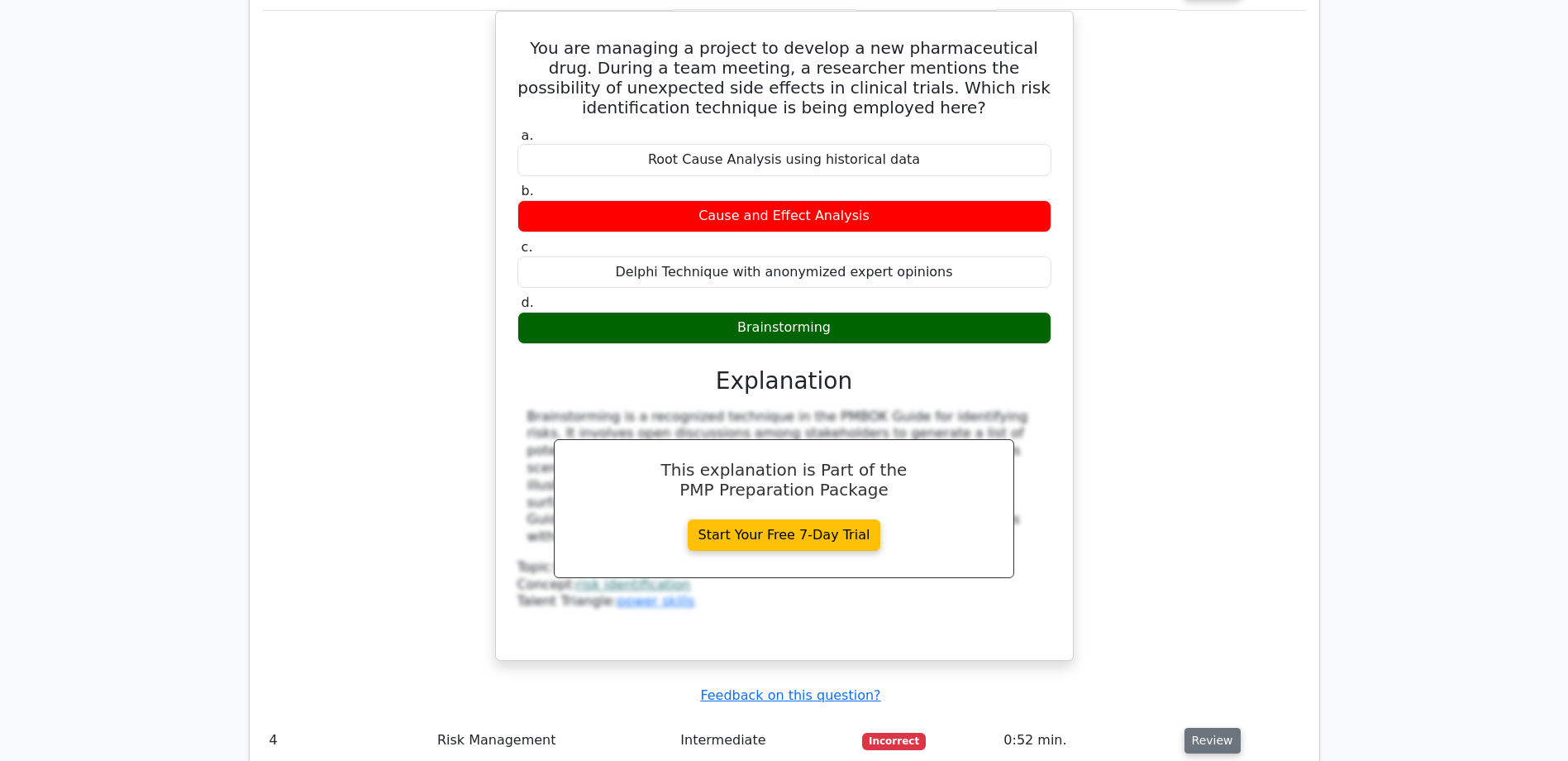
click at [1206, 728] on button "Review" at bounding box center [1213, 740] width 56 height 26
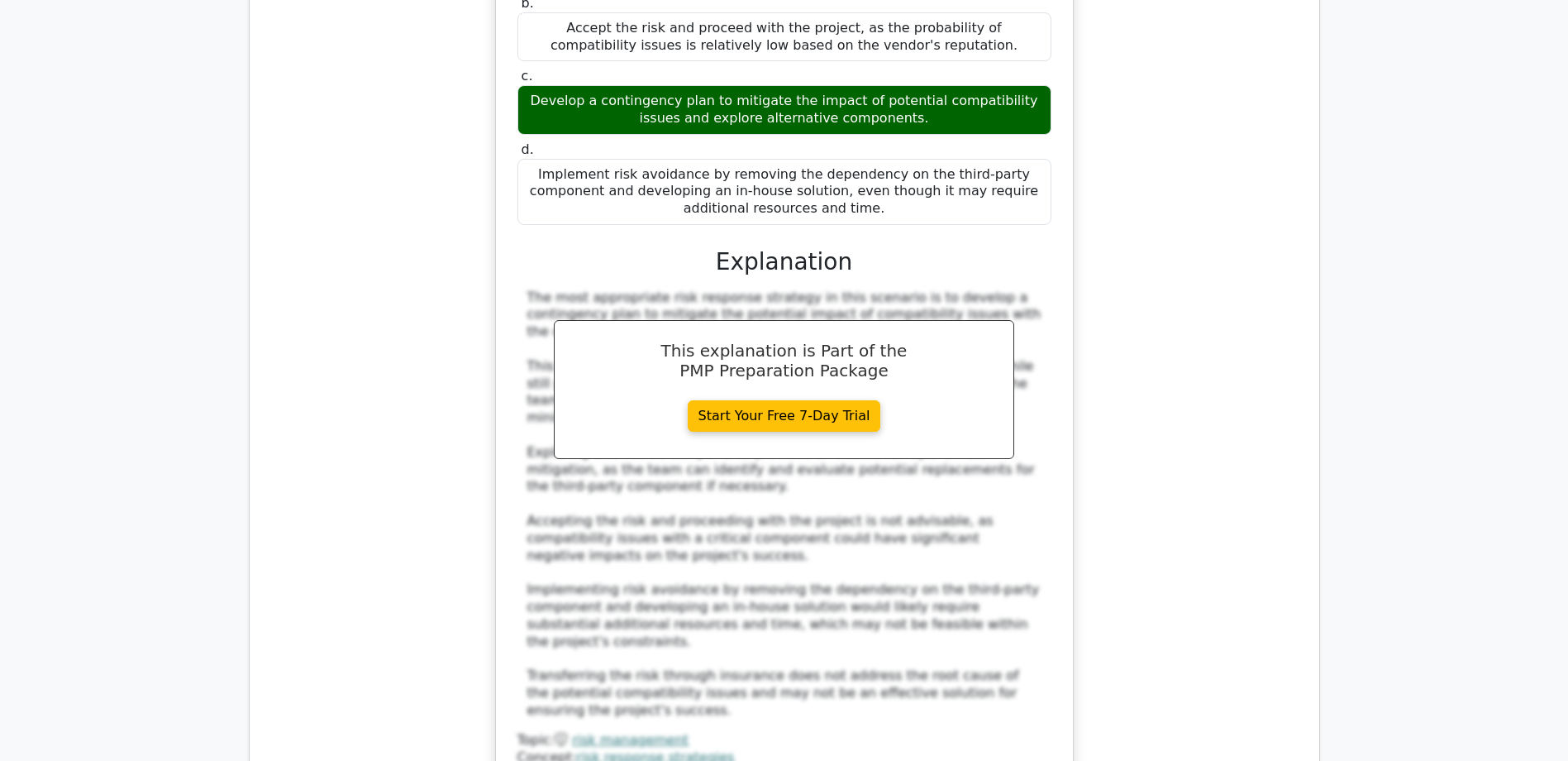
scroll to position [3804, 0]
